Goal: Task Accomplishment & Management: Manage account settings

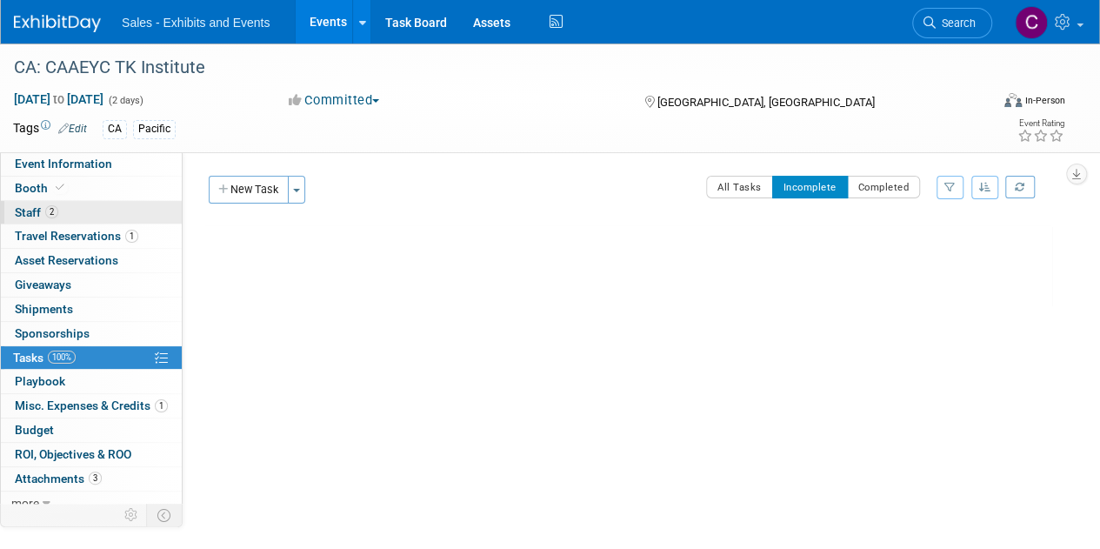
click at [29, 210] on span "Staff 2" at bounding box center [36, 212] width 43 height 14
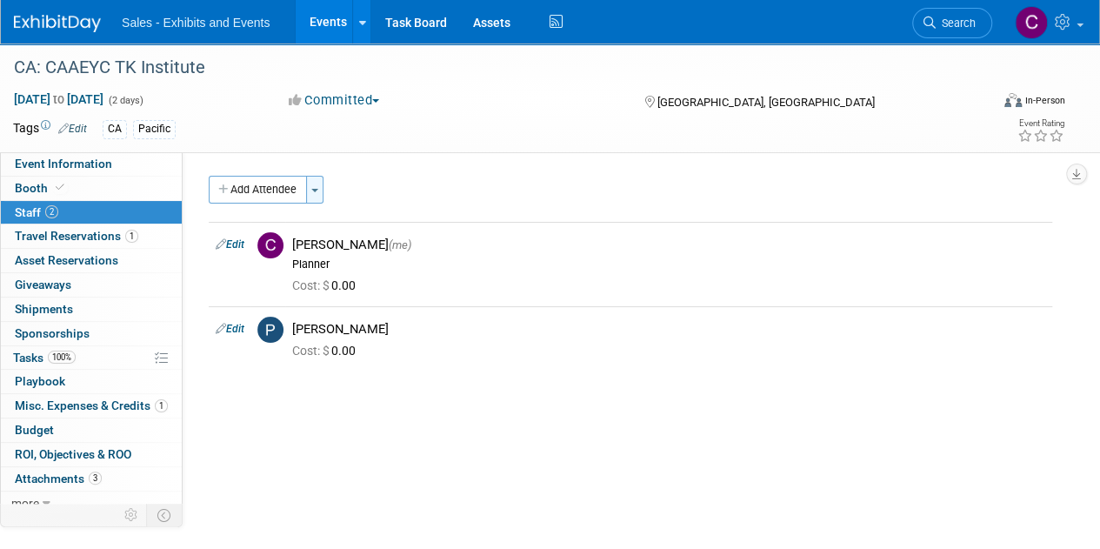
click at [324, 197] on button "Toggle Dropdown" at bounding box center [314, 190] width 17 height 28
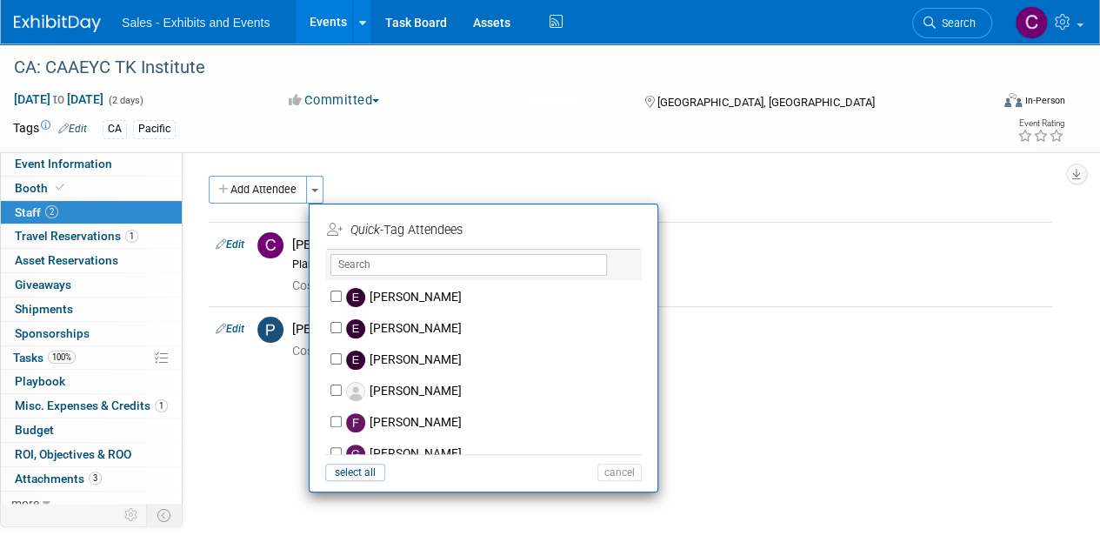
scroll to position [2312, 0]
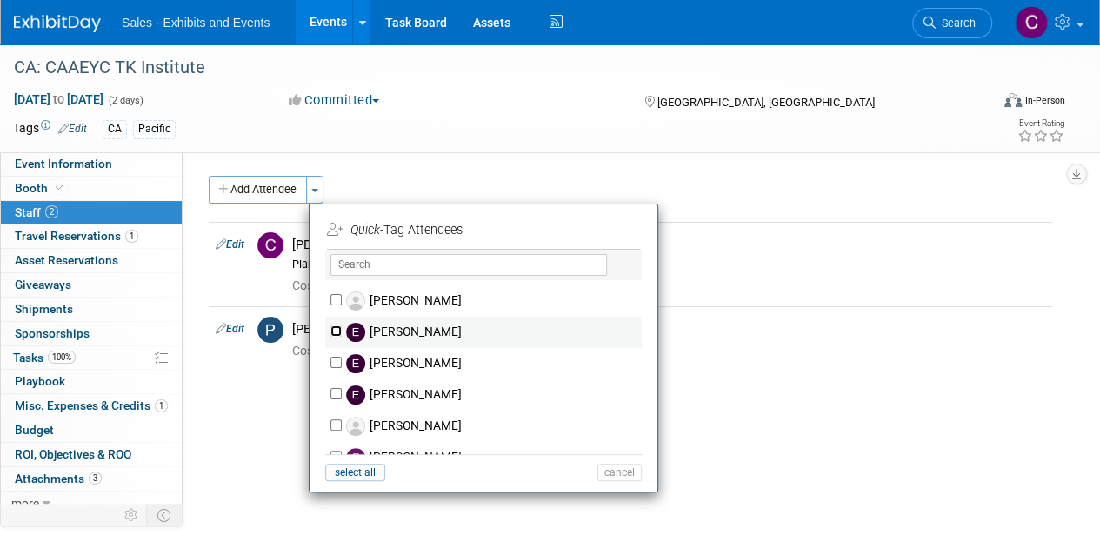
click at [336, 325] on input "[PERSON_NAME]" at bounding box center [335, 330] width 11 height 11
checkbox input "true"
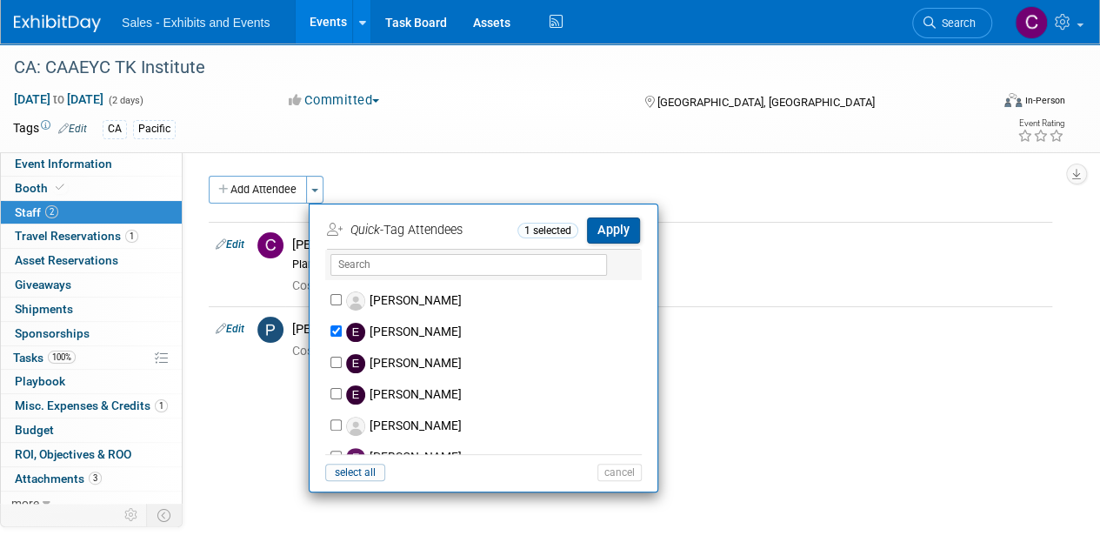
click at [618, 224] on button "Apply" at bounding box center [613, 229] width 53 height 25
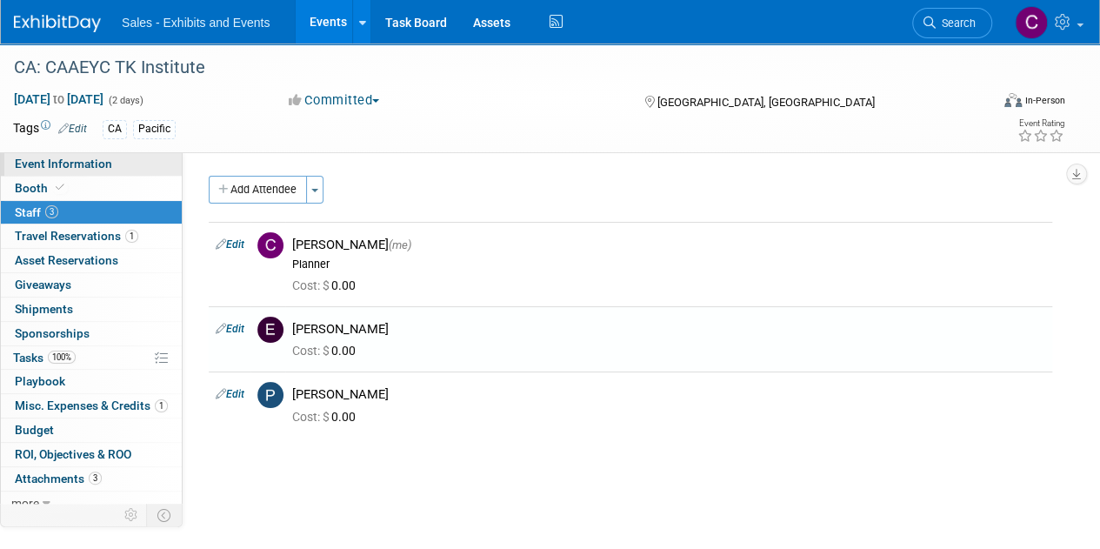
click at [87, 173] on link "Event Information" at bounding box center [91, 163] width 181 height 23
select select "Pacific"
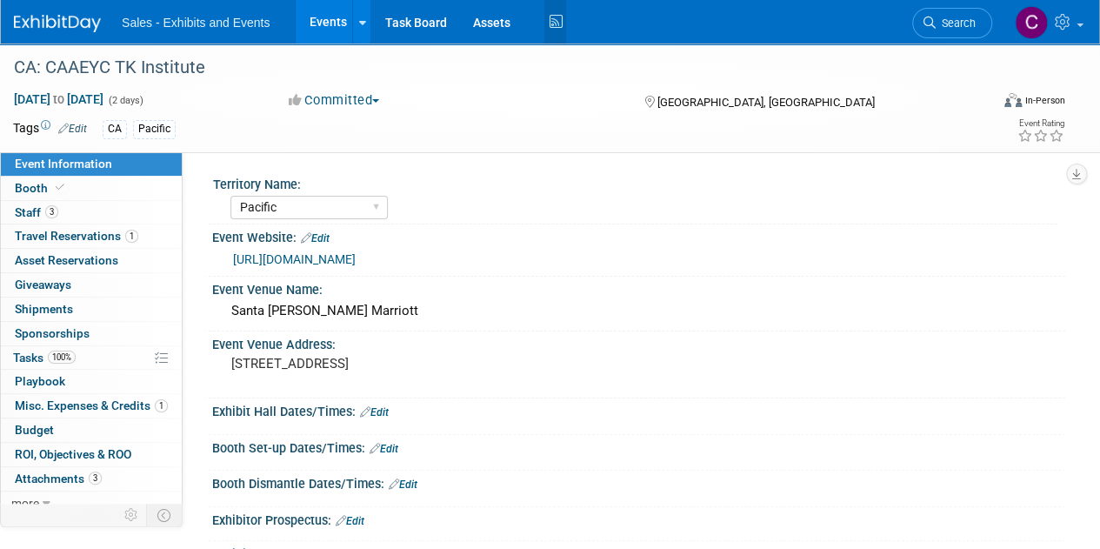
click at [550, 32] on icon at bounding box center [555, 22] width 22 height 27
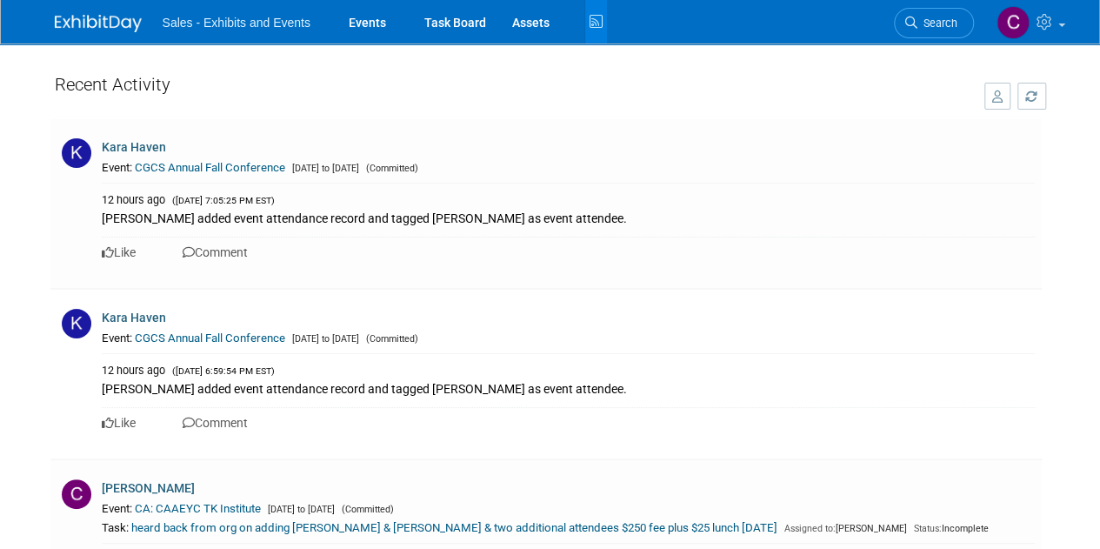
click at [591, 33] on icon at bounding box center [596, 22] width 22 height 27
